Goal: Book appointment/travel/reservation

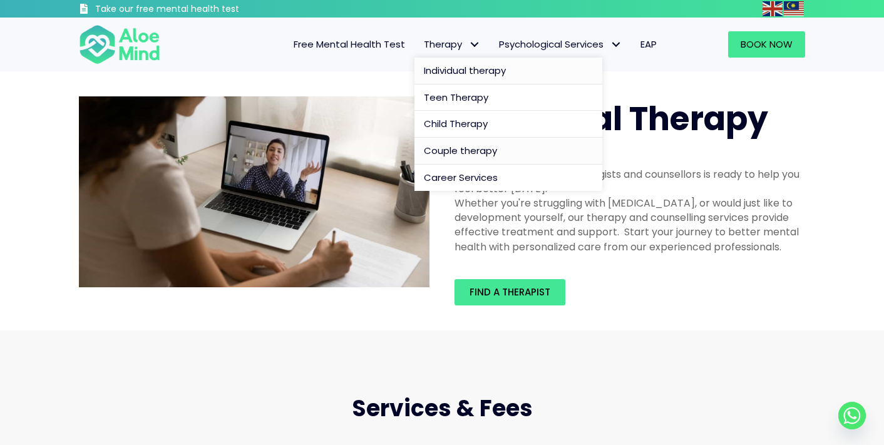
click at [466, 147] on span "Couple therapy" at bounding box center [460, 150] width 73 height 13
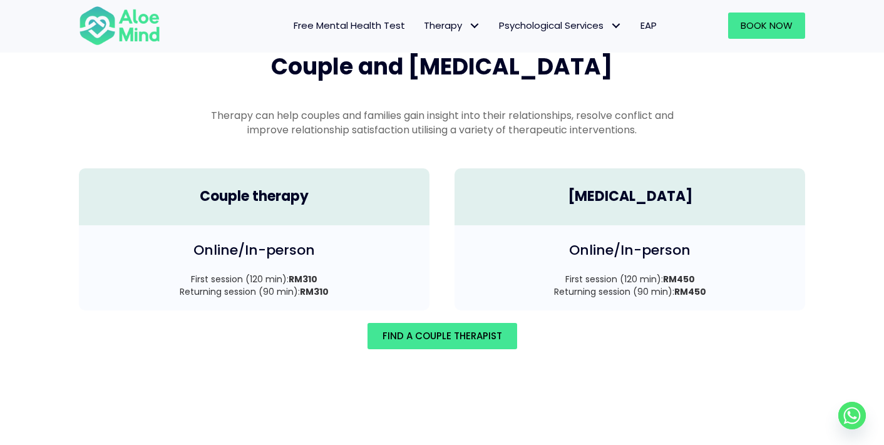
scroll to position [1776, 0]
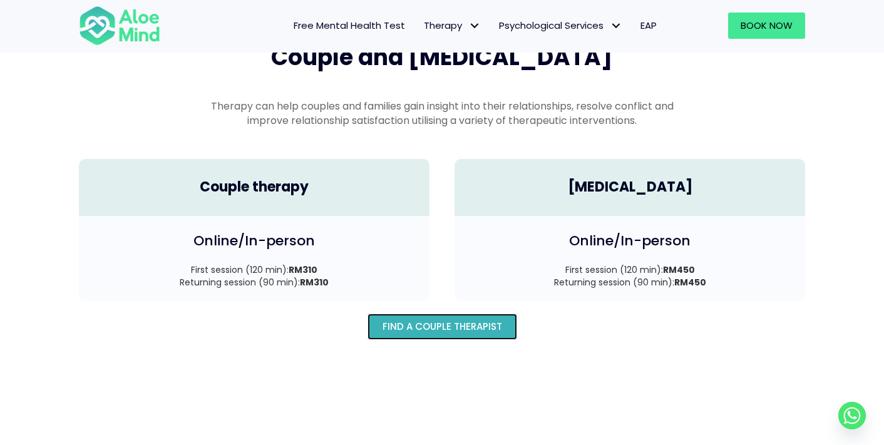
click at [442, 320] on span "Find A Couple Therapist" at bounding box center [442, 326] width 120 height 13
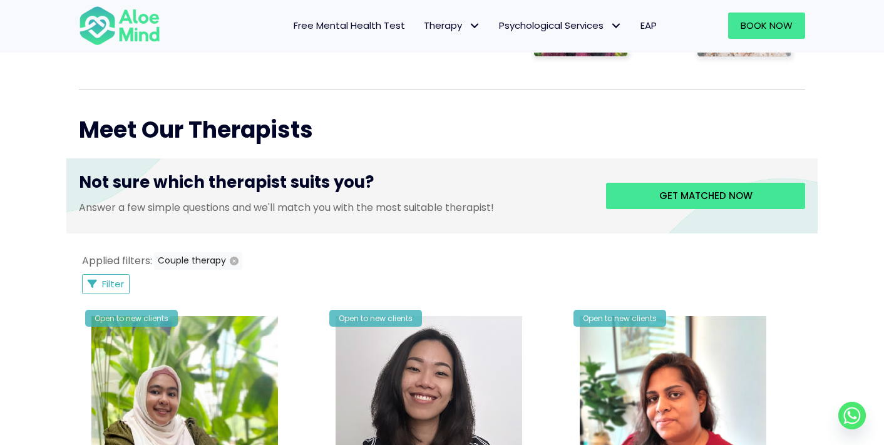
scroll to position [277, 0]
